Goal: Submit feedback/report problem

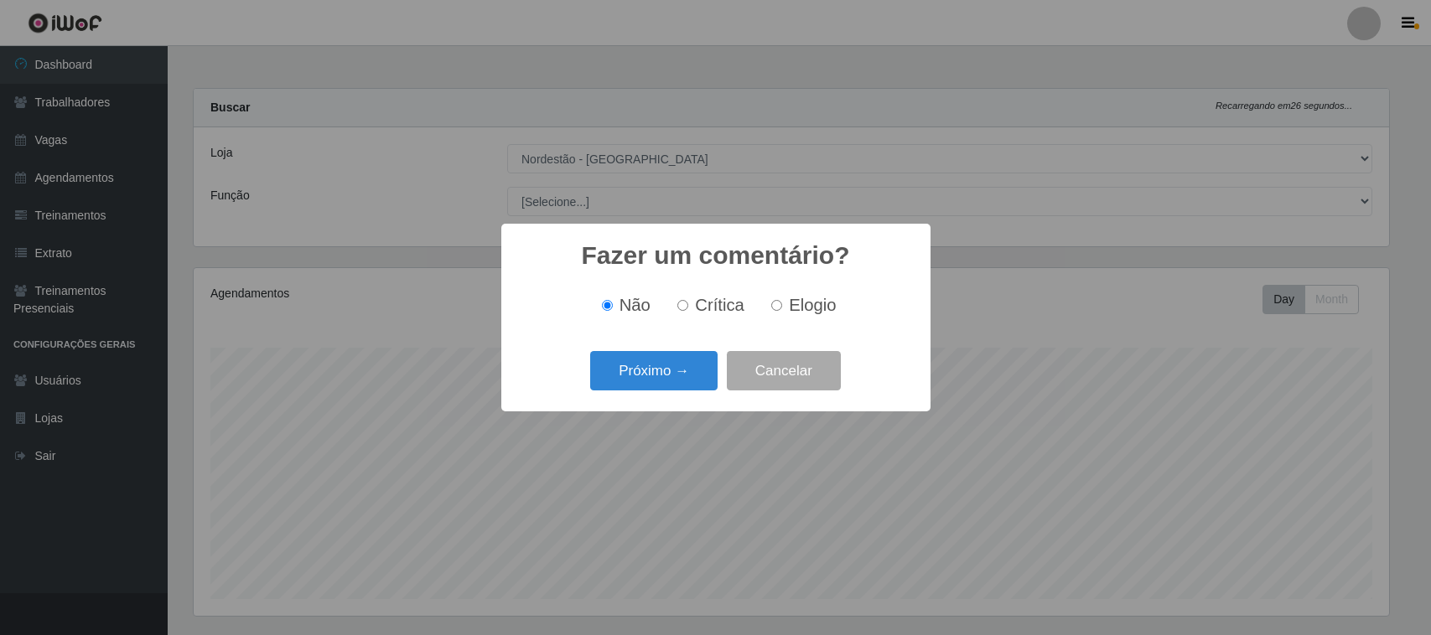
select select "420"
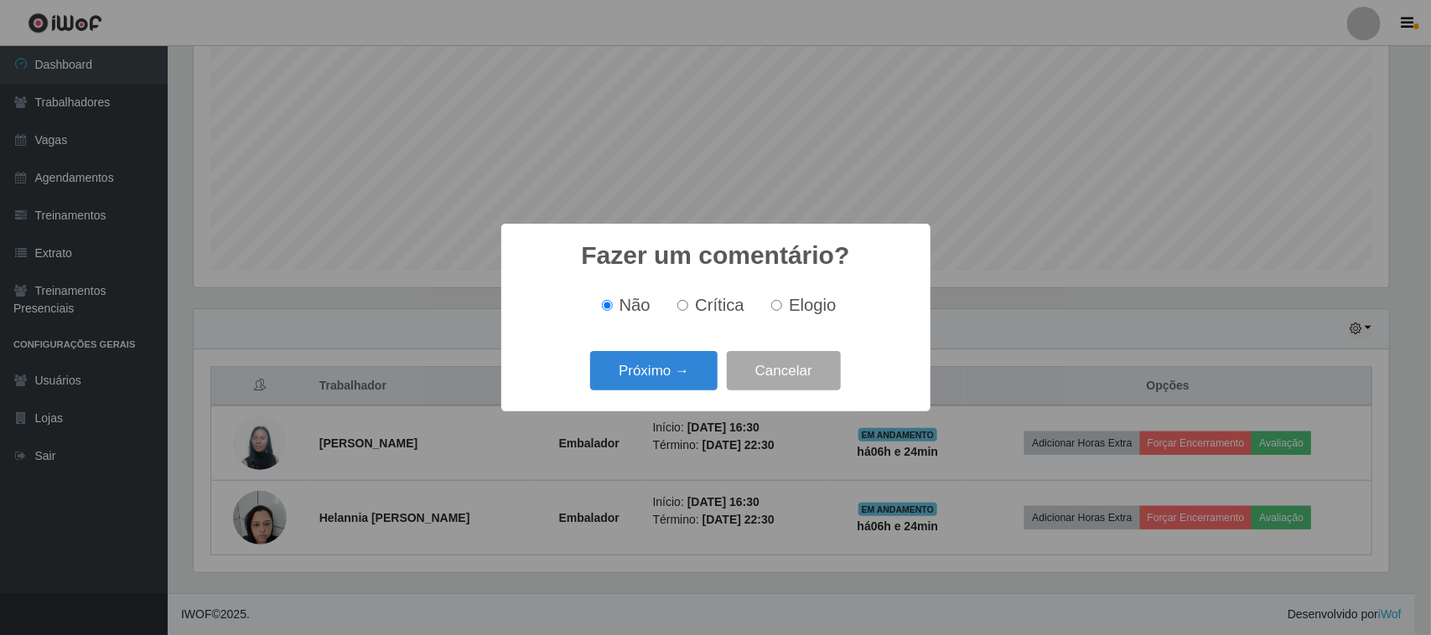
scroll to position [349, 1195]
click at [793, 303] on span "Elogio" at bounding box center [812, 305] width 47 height 18
click at [782, 303] on input "Elogio" at bounding box center [776, 305] width 11 height 11
radio input "true"
click at [681, 363] on button "Próximo →" at bounding box center [653, 370] width 127 height 39
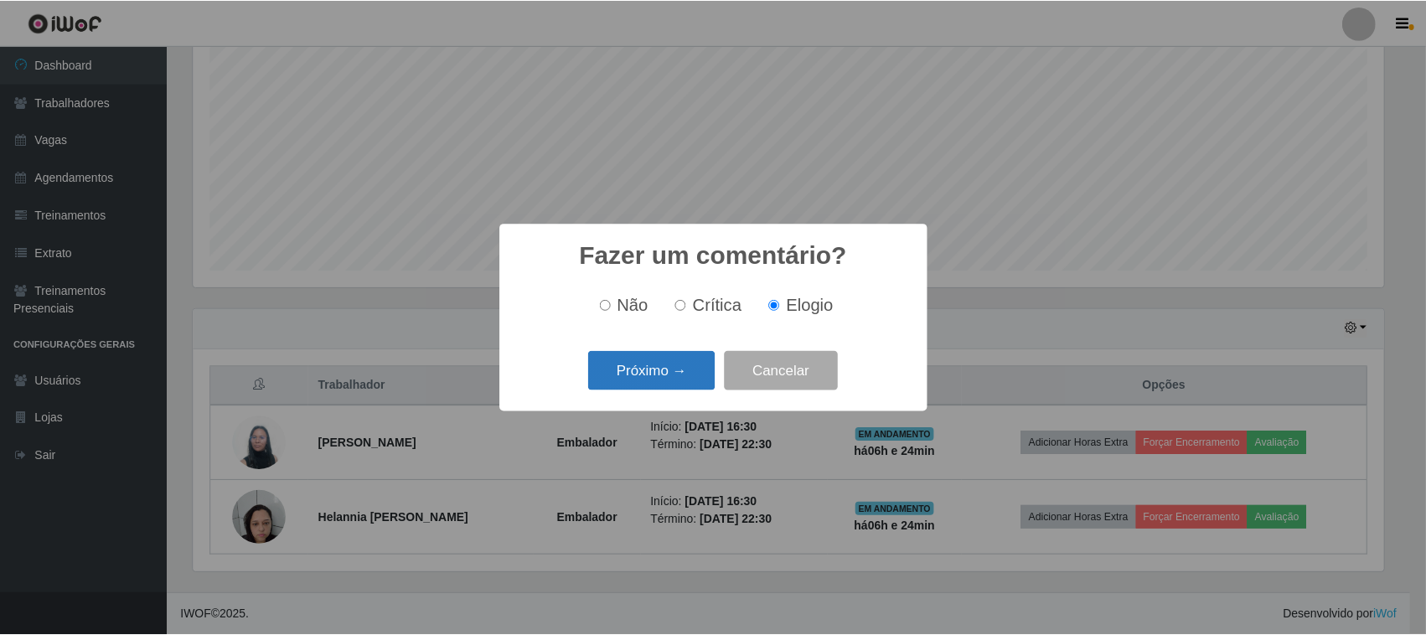
scroll to position [837773, 836925]
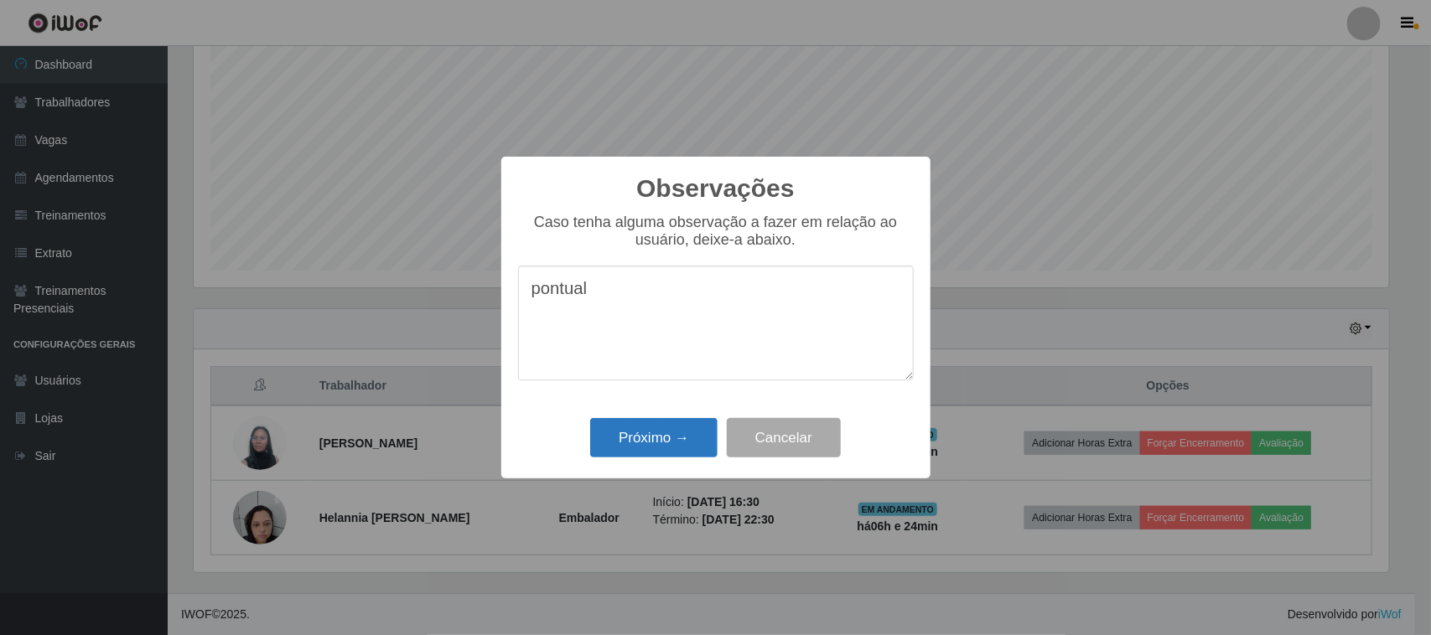
type textarea "pontual"
click at [662, 447] on button "Próximo →" at bounding box center [653, 437] width 127 height 39
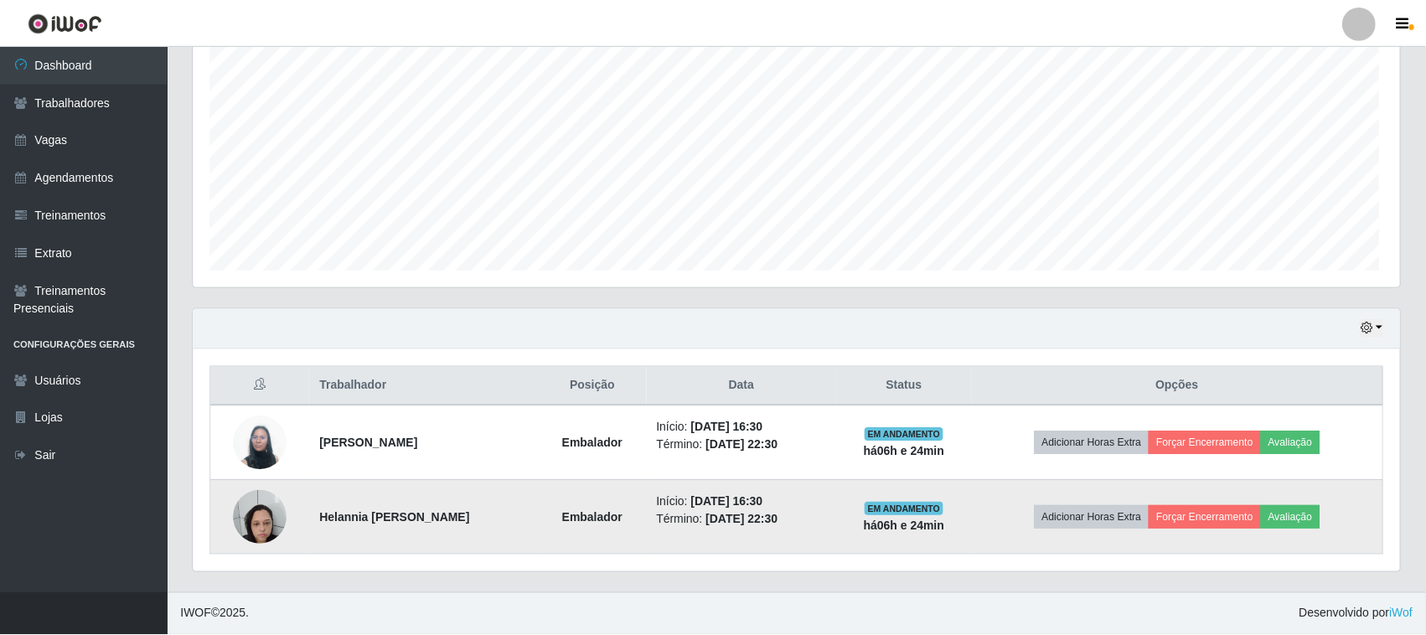
scroll to position [349, 1207]
click at [1306, 508] on button "Avaliação" at bounding box center [1291, 517] width 60 height 23
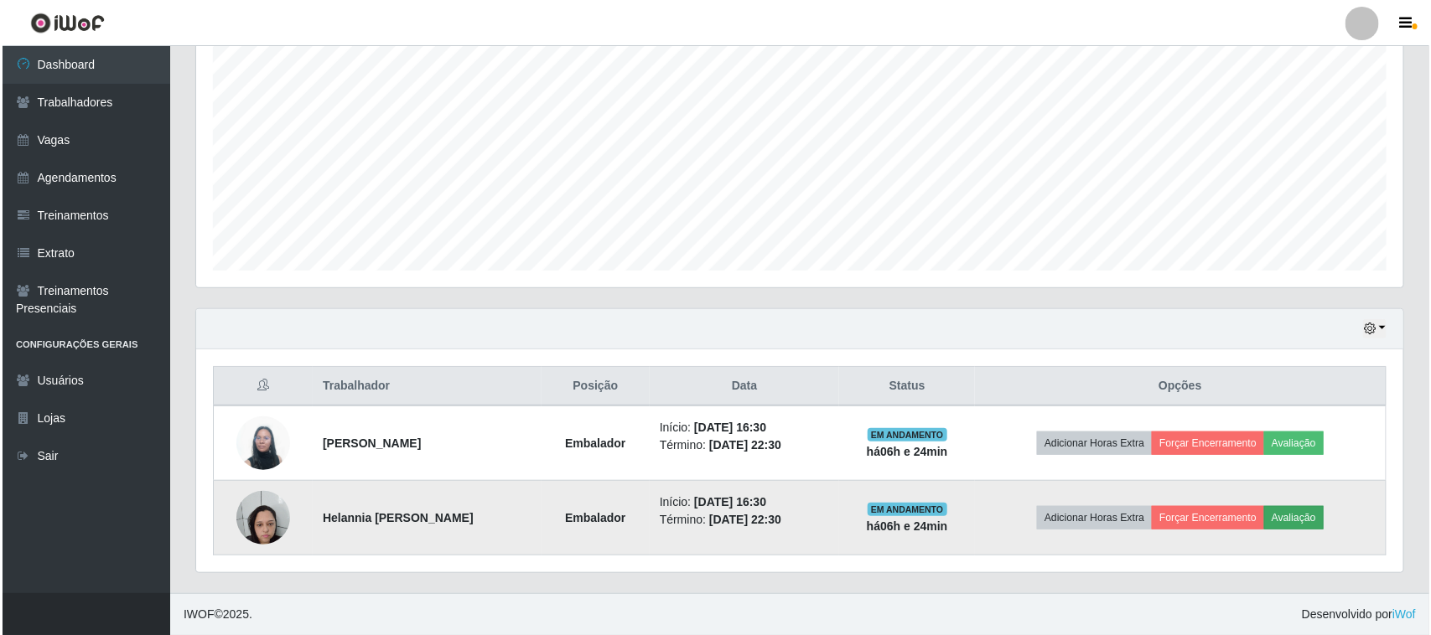
scroll to position [349, 1195]
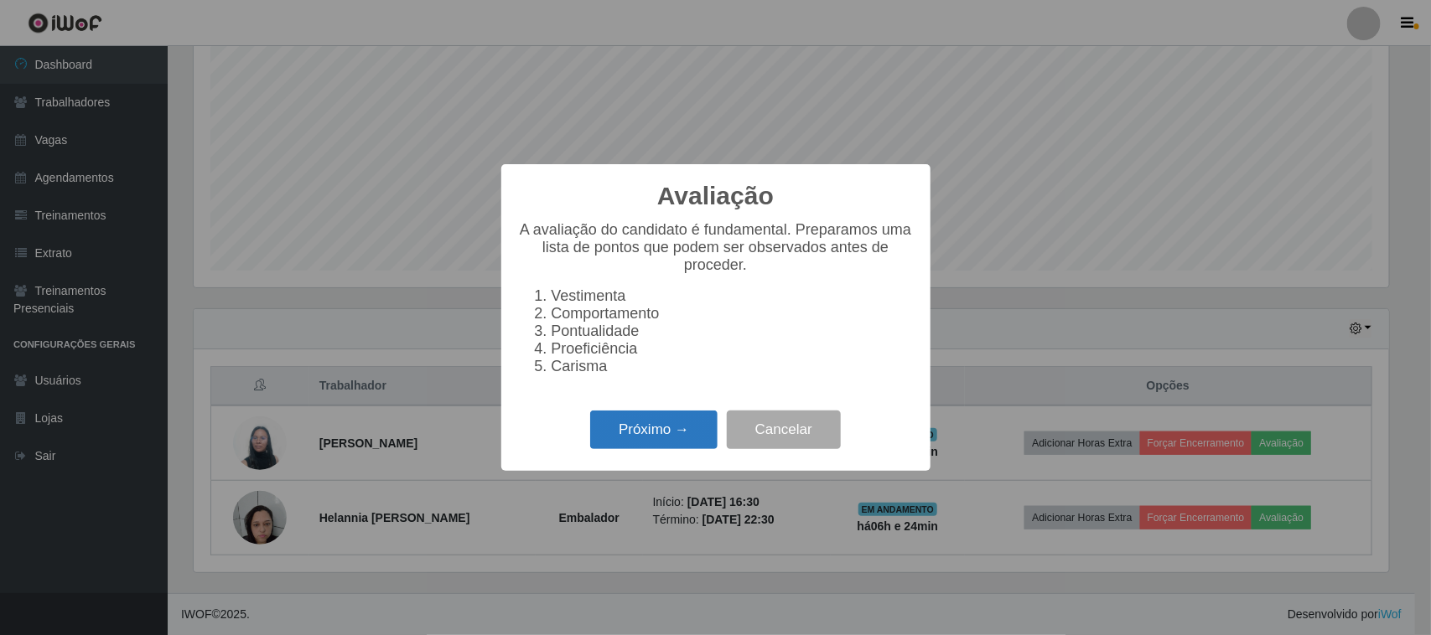
click at [691, 438] on button "Próximo →" at bounding box center [653, 430] width 127 height 39
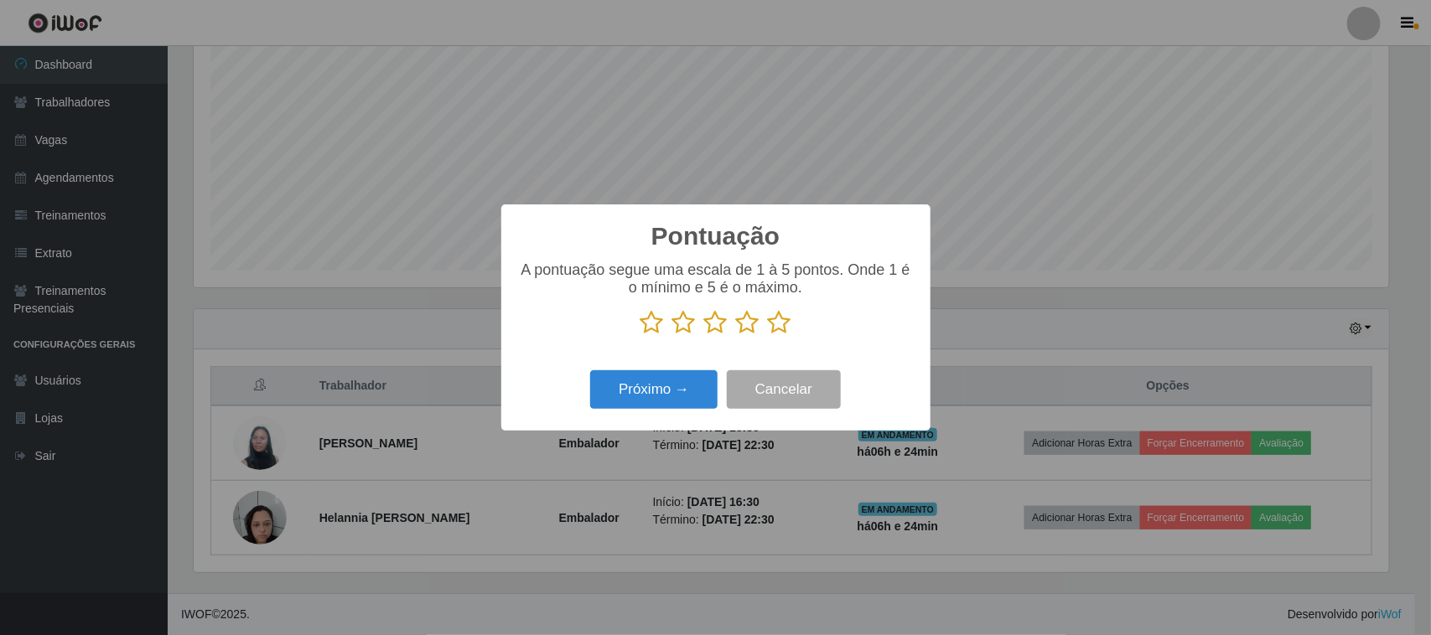
scroll to position [837773, 836925]
click at [789, 324] on icon at bounding box center [779, 322] width 23 height 25
click at [768, 335] on input "radio" at bounding box center [768, 335] width 0 height 0
click at [675, 394] on button "Próximo →" at bounding box center [653, 389] width 127 height 39
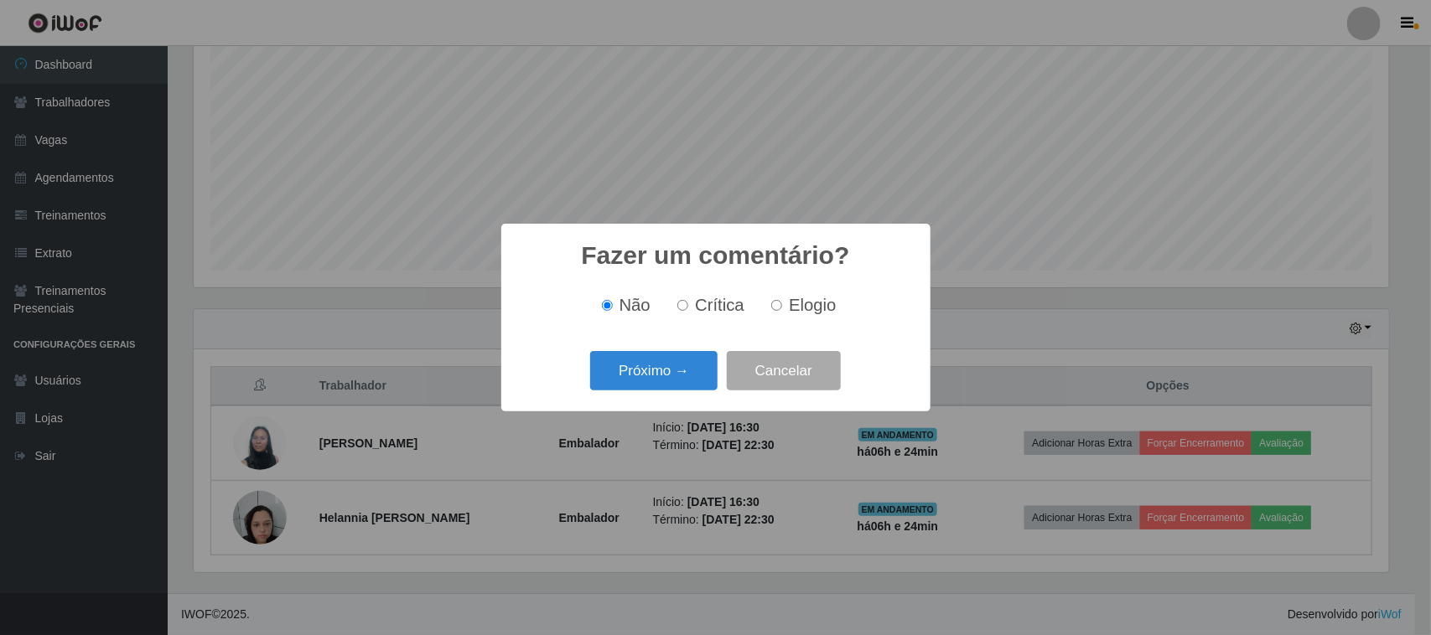
click at [786, 304] on label "Elogio" at bounding box center [799, 305] width 71 height 19
click at [782, 304] on input "Elogio" at bounding box center [776, 305] width 11 height 11
radio input "true"
click at [688, 357] on button "Próximo →" at bounding box center [653, 370] width 127 height 39
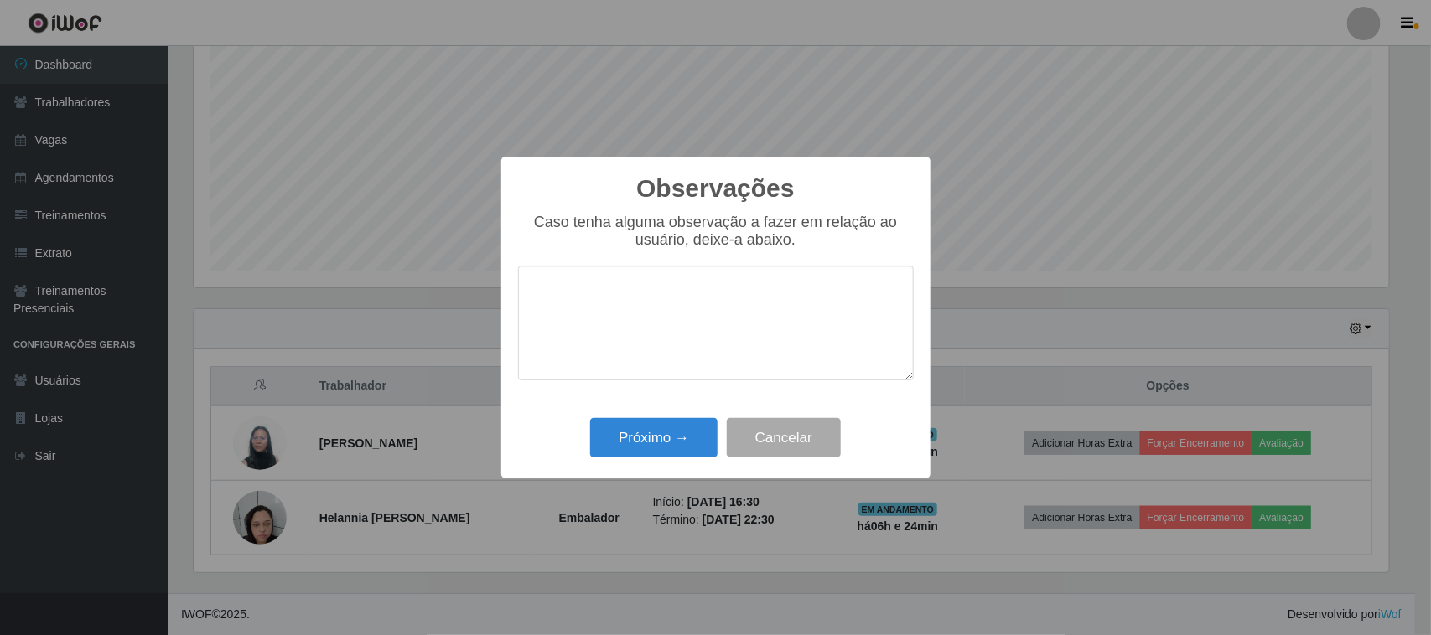
click at [790, 298] on textarea at bounding box center [716, 323] width 396 height 115
type textarea "pontual"
click at [668, 434] on button "Próximo →" at bounding box center [653, 437] width 127 height 39
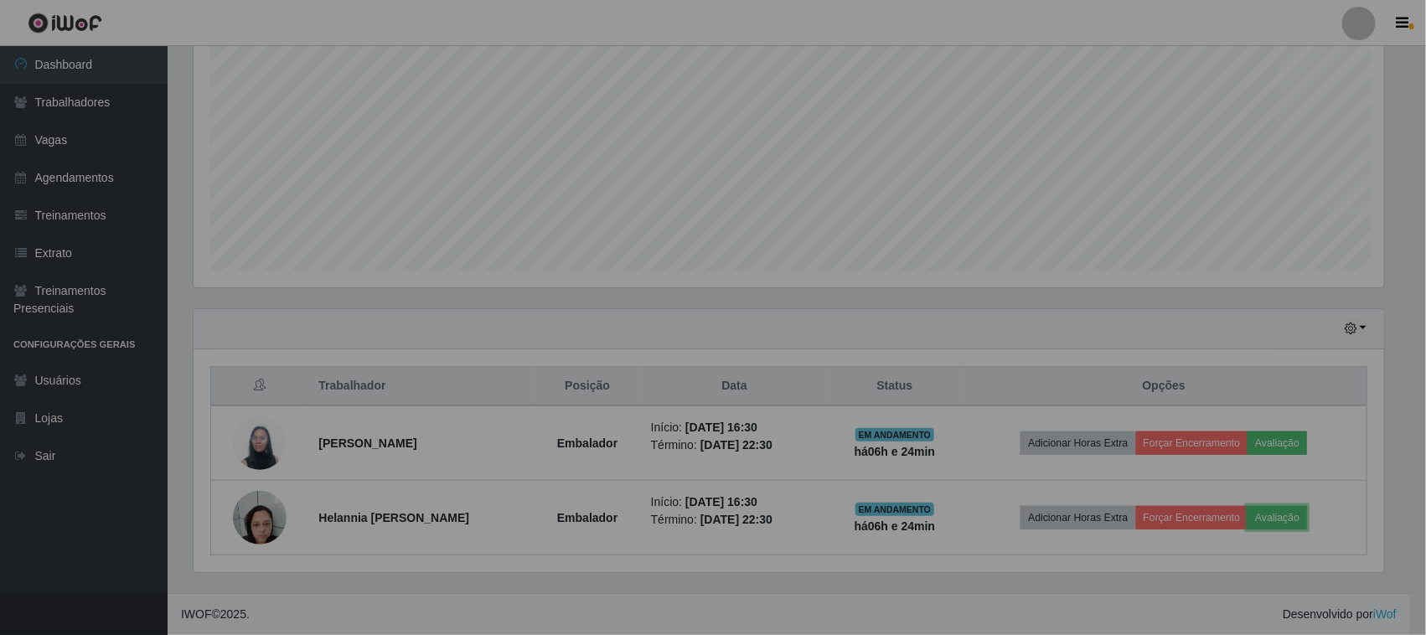
scroll to position [349, 1207]
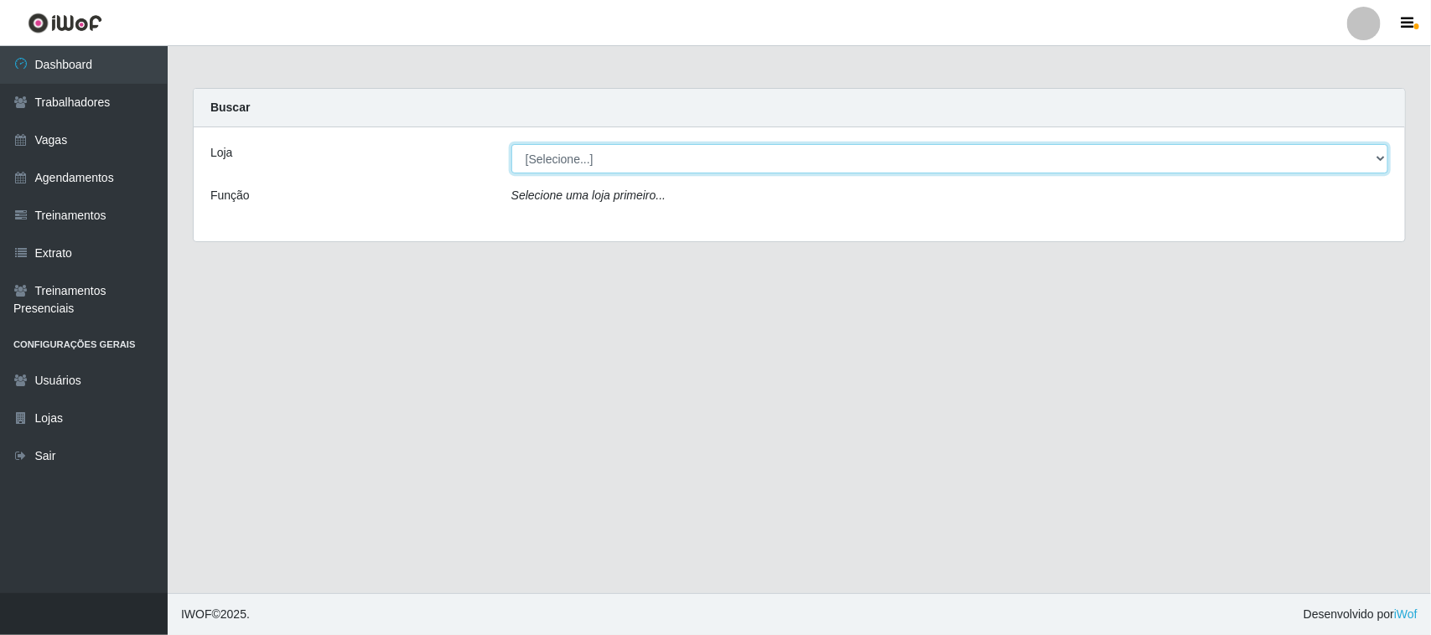
click at [906, 151] on select "[Selecione...] Nordestão - Santa Catarina" at bounding box center [949, 158] width 877 height 29
select select "420"
click at [511, 144] on select "[Selecione...] Nordestão - Santa Catarina" at bounding box center [949, 158] width 877 height 29
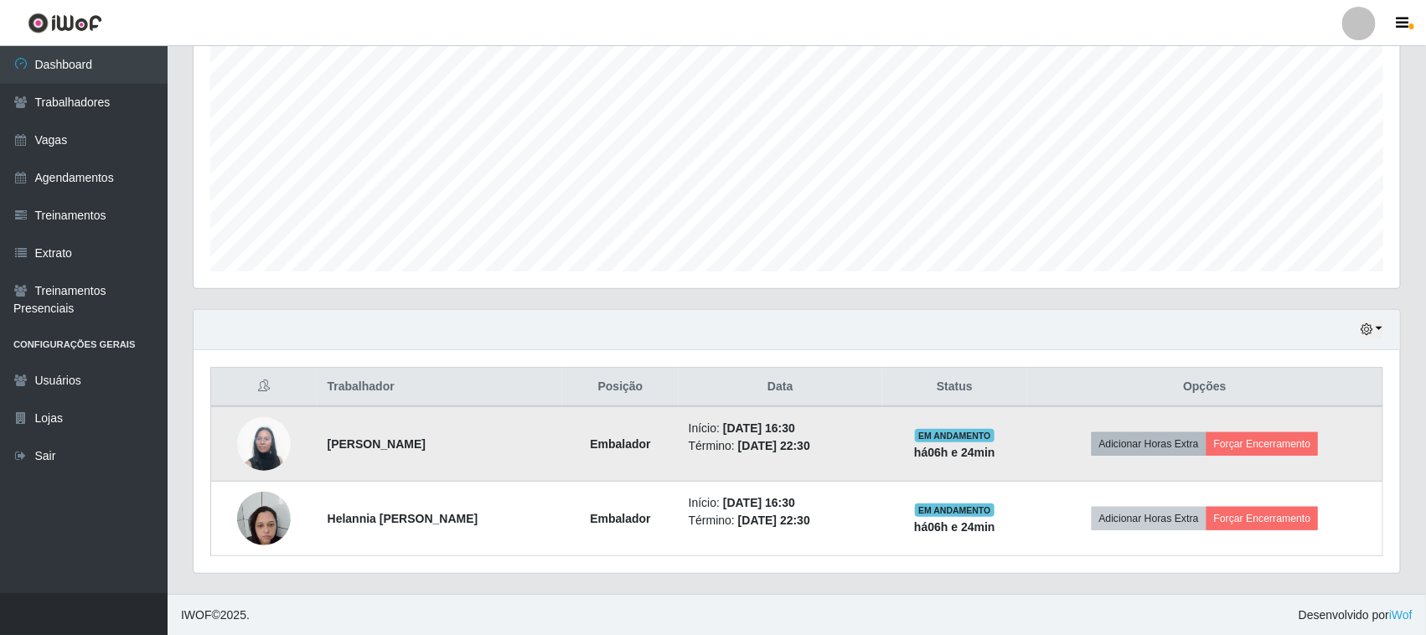
scroll to position [329, 0]
click at [1245, 438] on button "Forçar Encerramento" at bounding box center [1263, 443] width 112 height 23
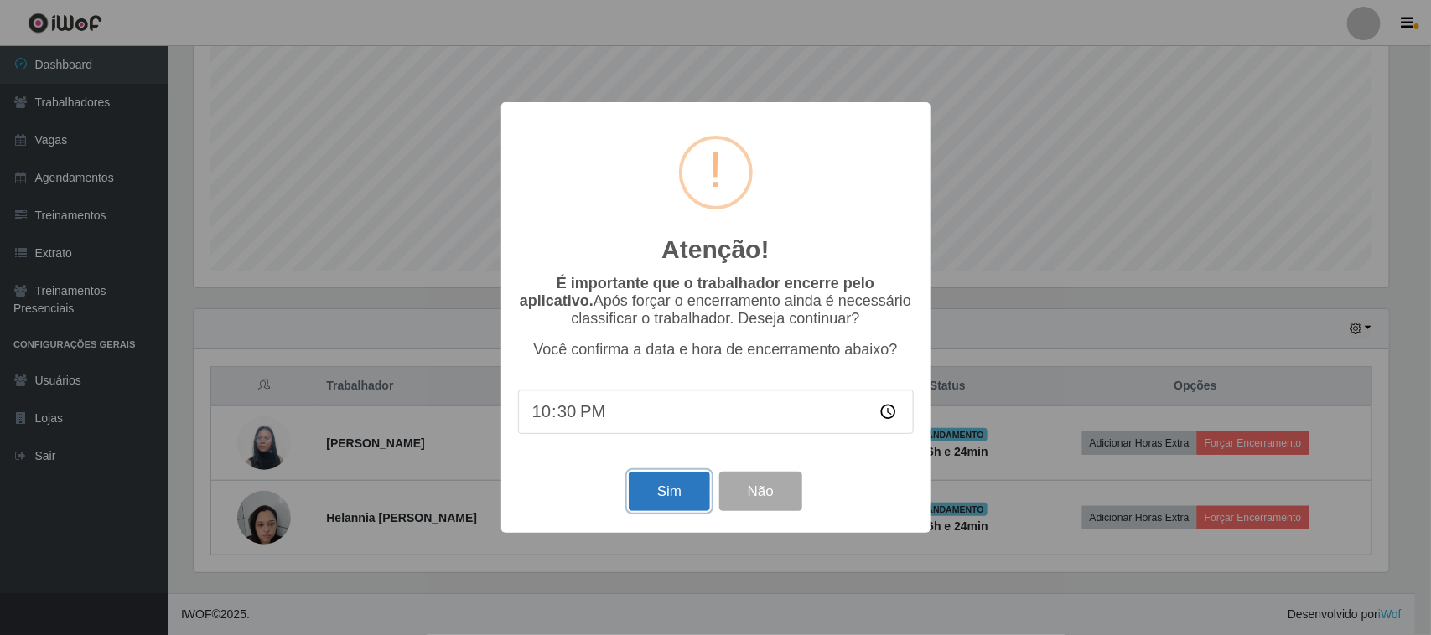
click at [693, 505] on button "Sim" at bounding box center [669, 491] width 81 height 39
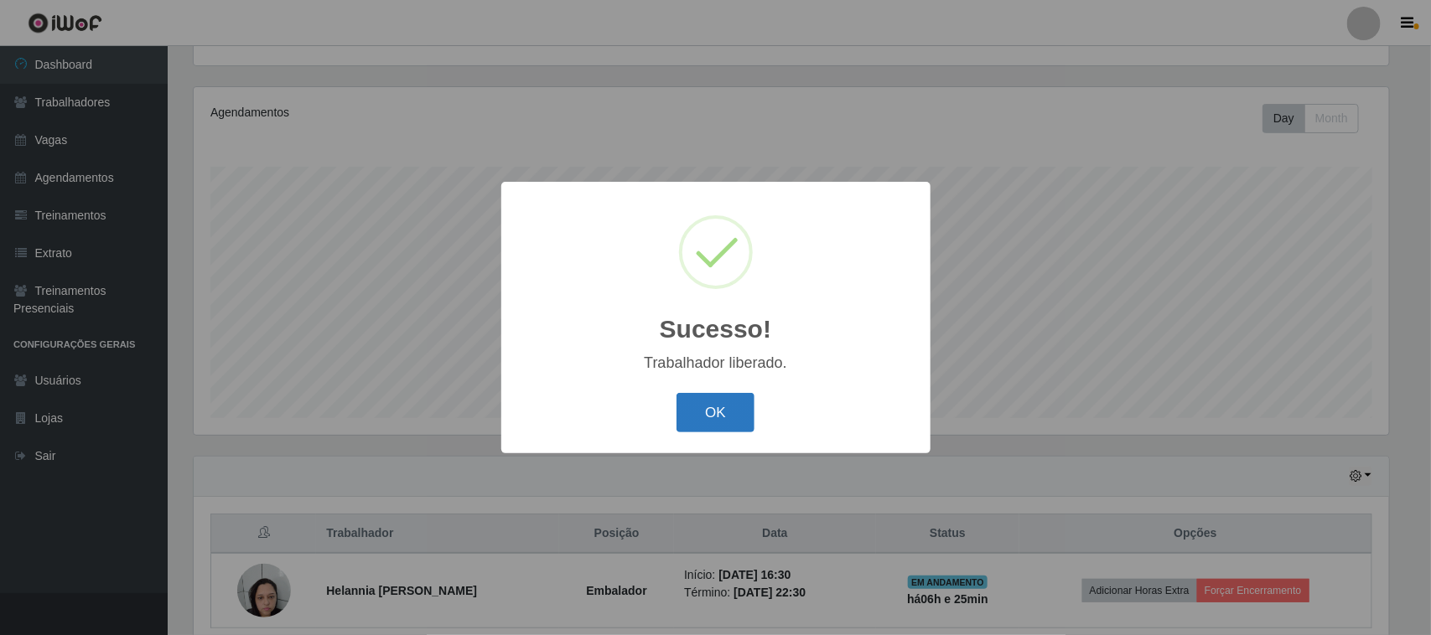
click at [687, 430] on button "OK" at bounding box center [715, 412] width 78 height 39
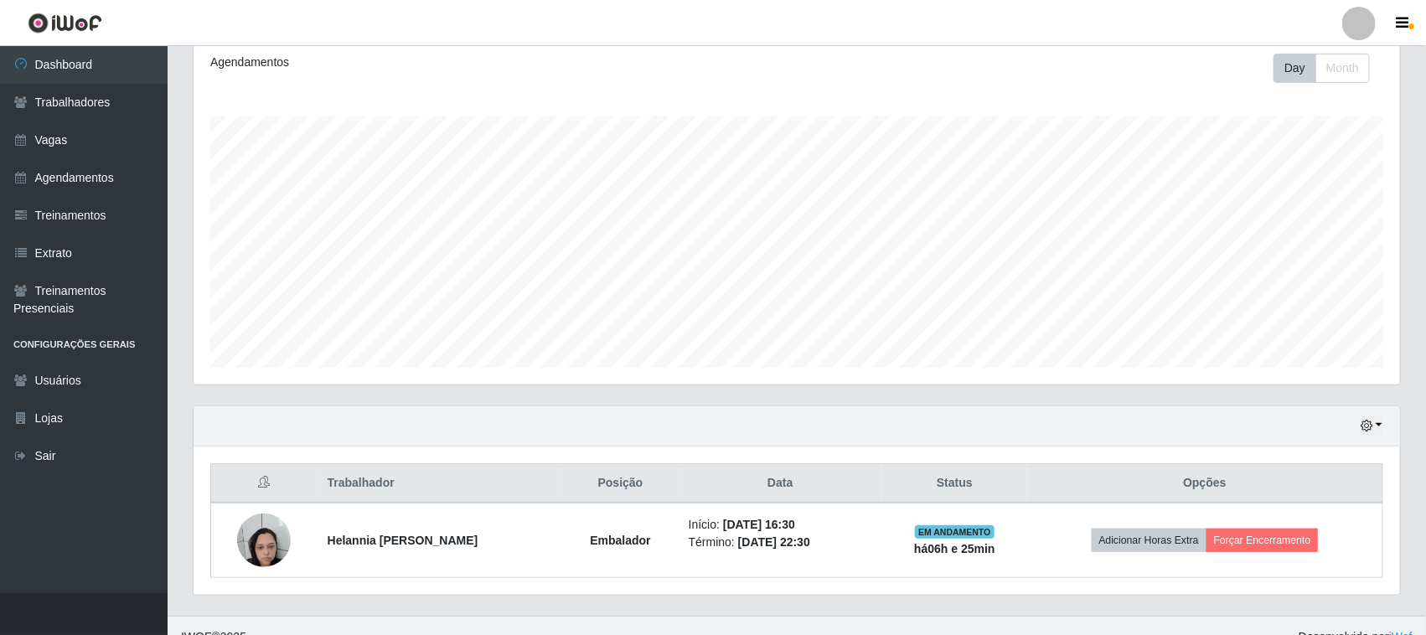
scroll to position [256, 0]
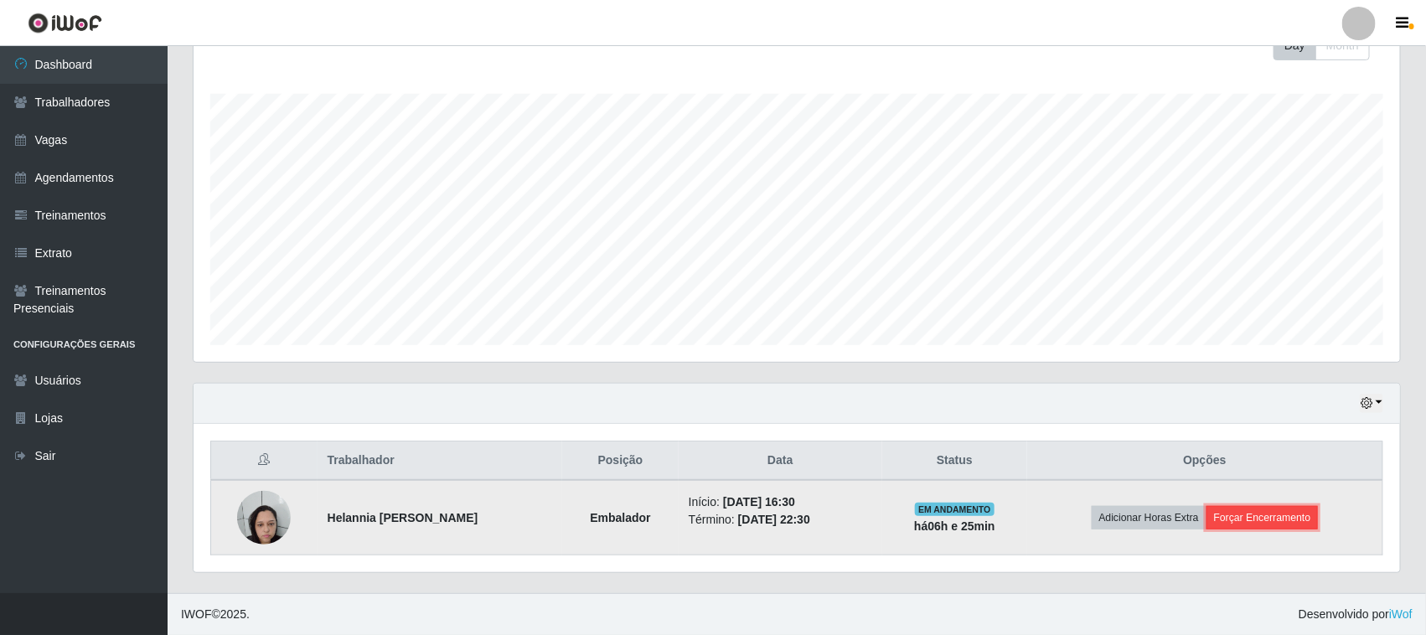
click at [1274, 529] on button "Forçar Encerramento" at bounding box center [1263, 517] width 112 height 23
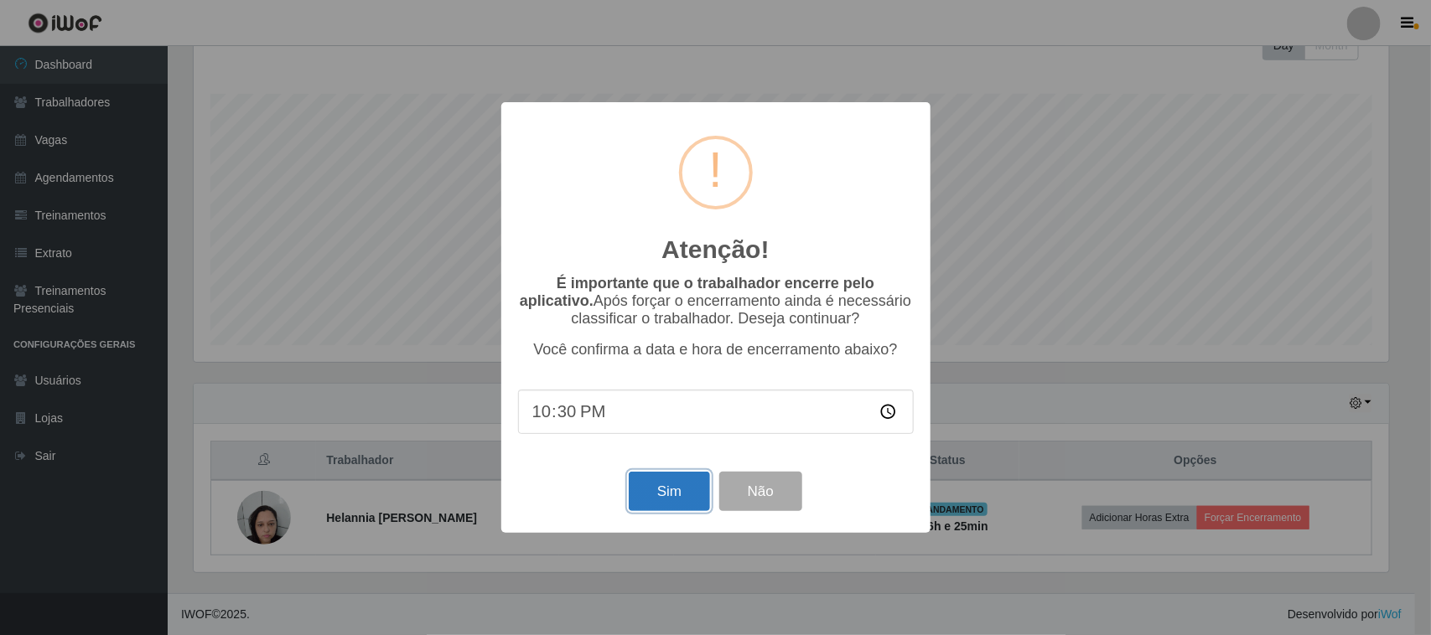
click at [645, 484] on button "Sim" at bounding box center [669, 491] width 81 height 39
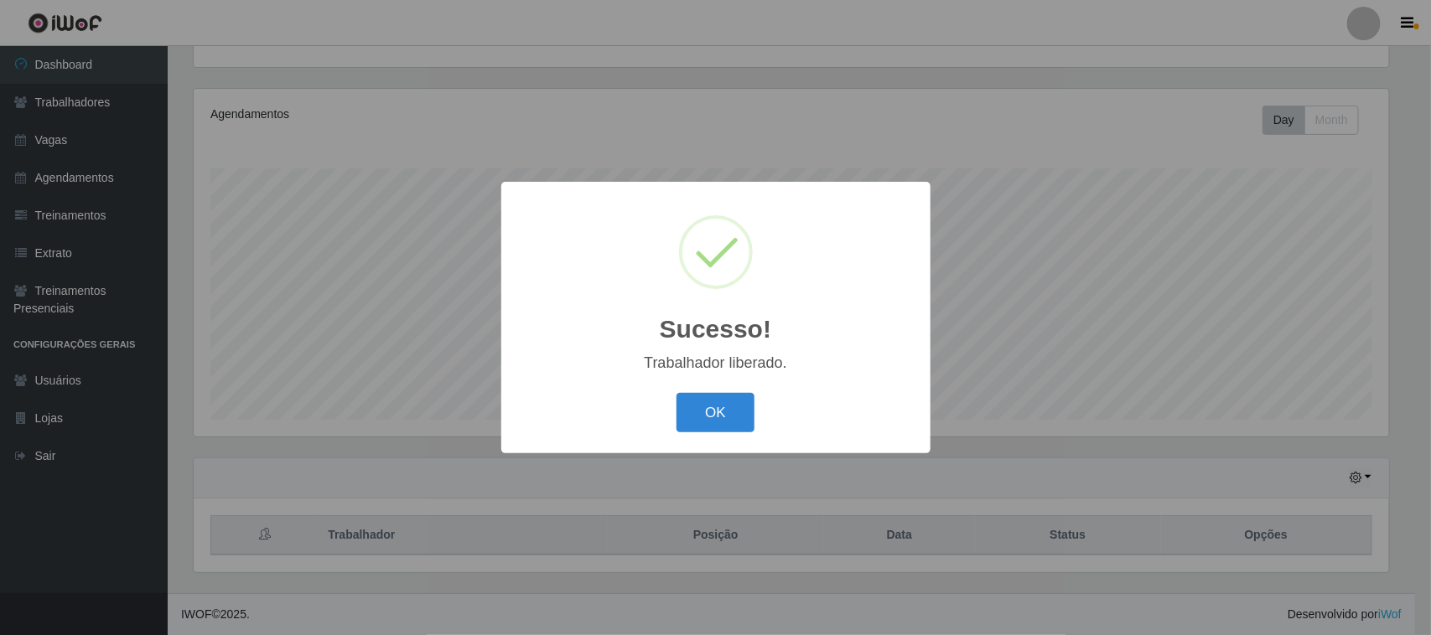
drag, startPoint x: 686, startPoint y: 416, endPoint x: 679, endPoint y: 384, distance: 32.5
click at [688, 416] on button "OK" at bounding box center [715, 412] width 78 height 39
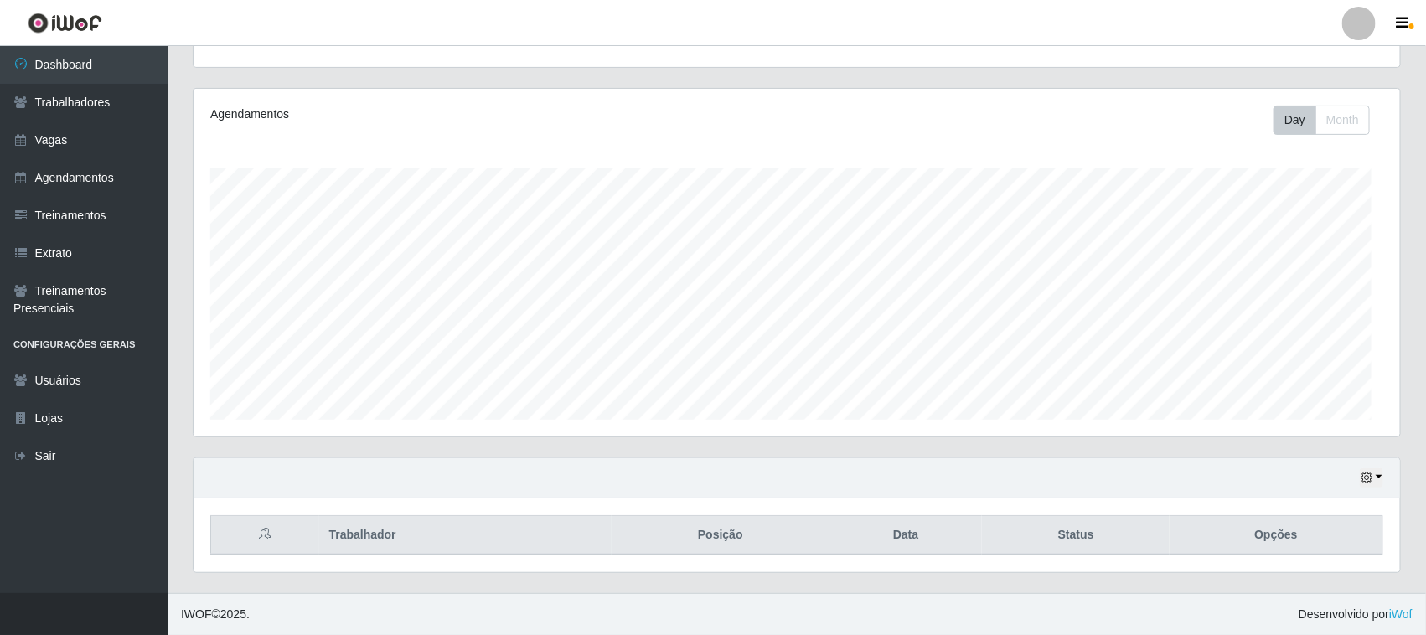
scroll to position [349, 1207]
click at [1361, 474] on icon "button" at bounding box center [1367, 478] width 12 height 12
click at [1301, 346] on button "1 dia" at bounding box center [1316, 344] width 132 height 35
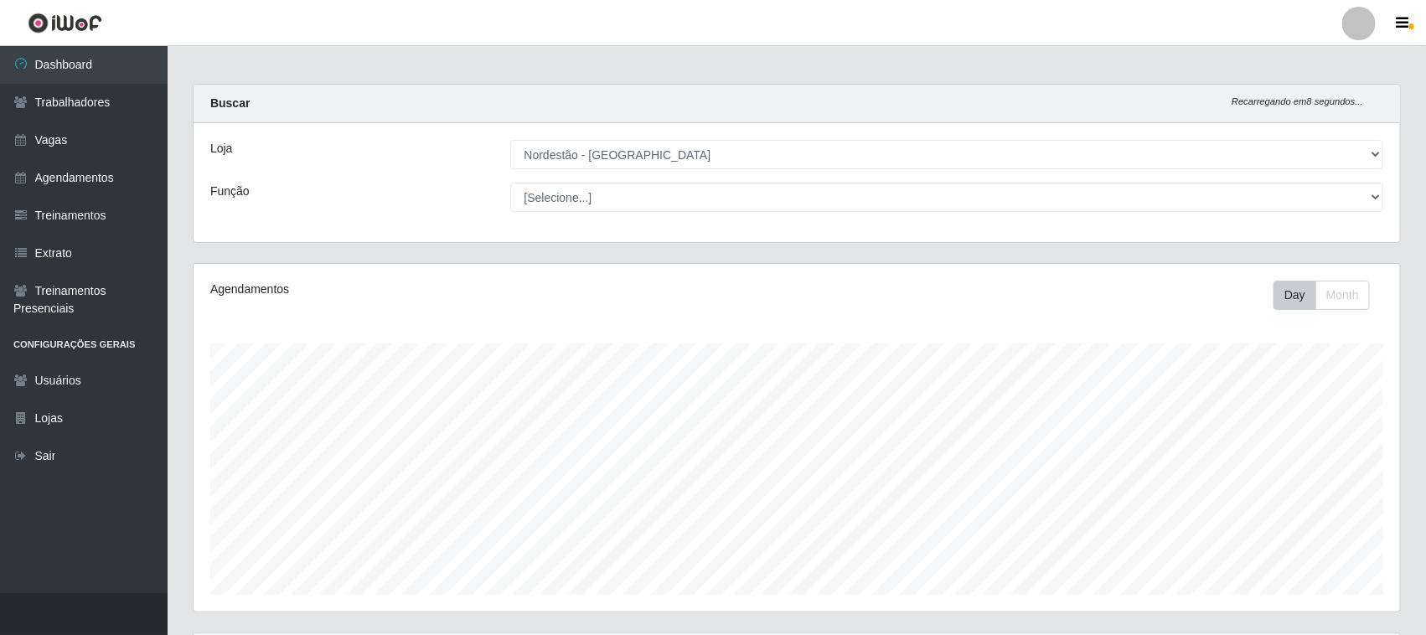
scroll to position [0, 0]
